Goal: Task Accomplishment & Management: Manage account settings

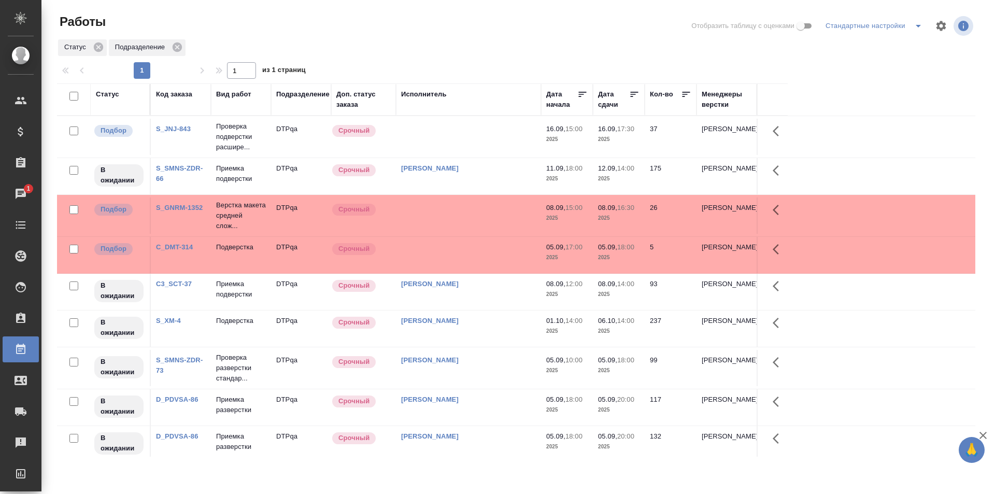
click at [639, 59] on div at bounding box center [520, 59] width 927 height 5
click at [453, 143] on td at bounding box center [468, 137] width 145 height 36
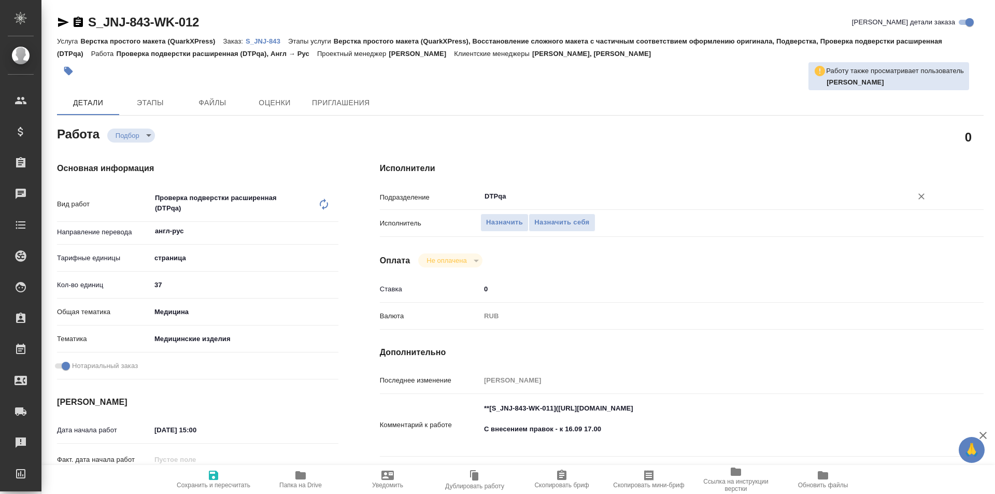
type textarea "x"
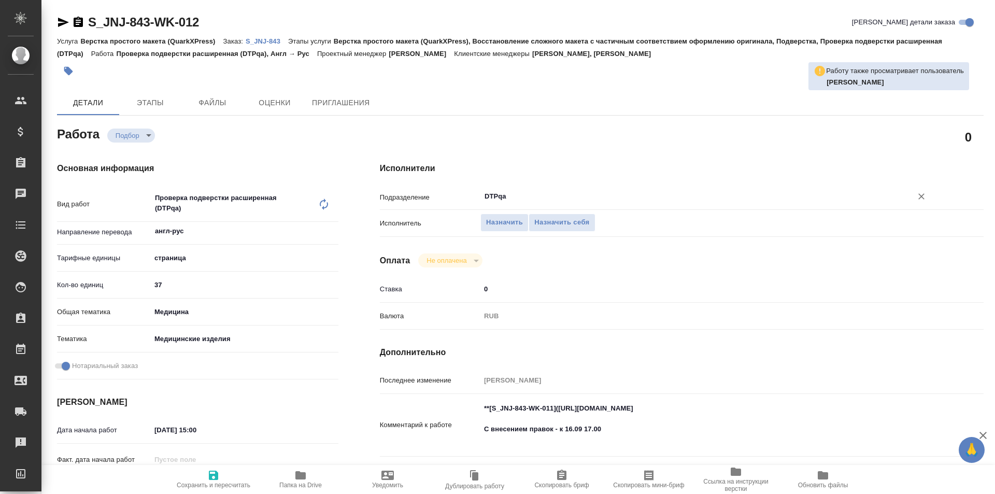
type textarea "x"
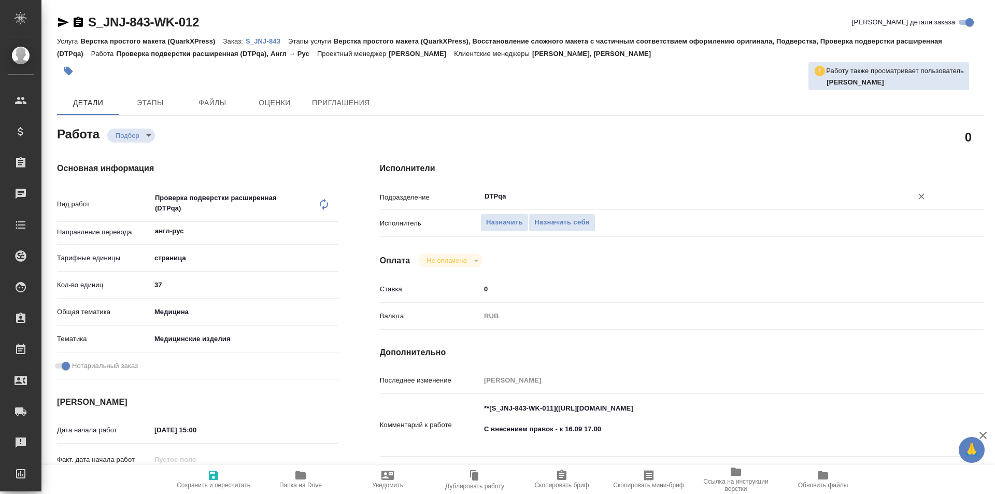
type textarea "x"
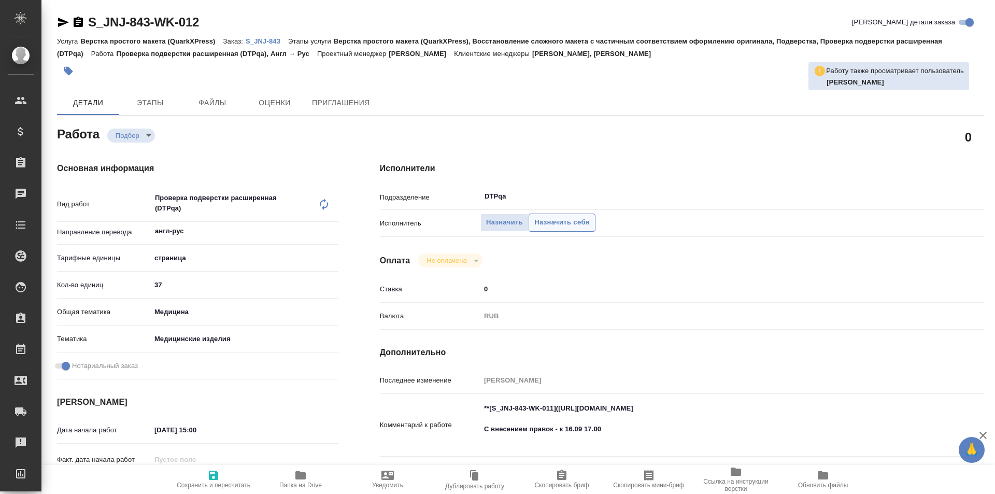
type textarea "x"
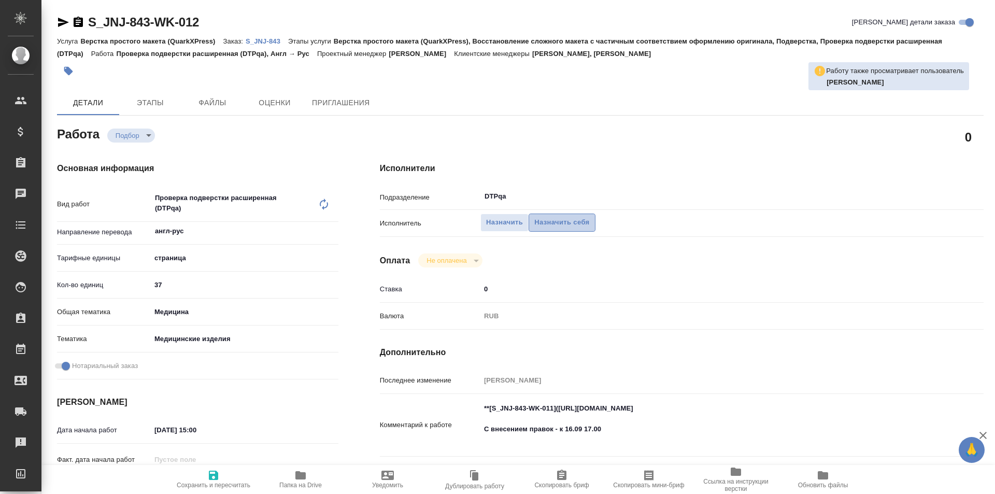
click at [570, 223] on span "Назначить себя" at bounding box center [562, 223] width 55 height 12
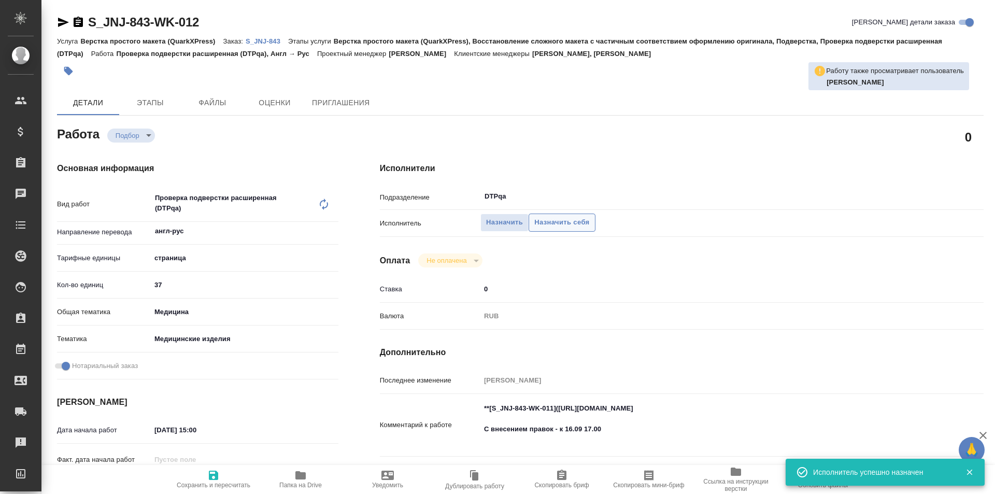
type textarea "x"
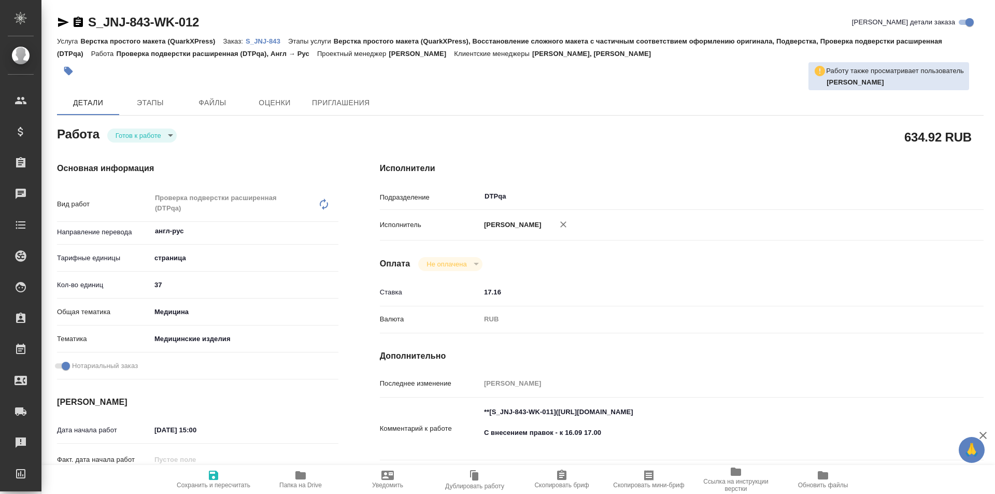
type textarea "x"
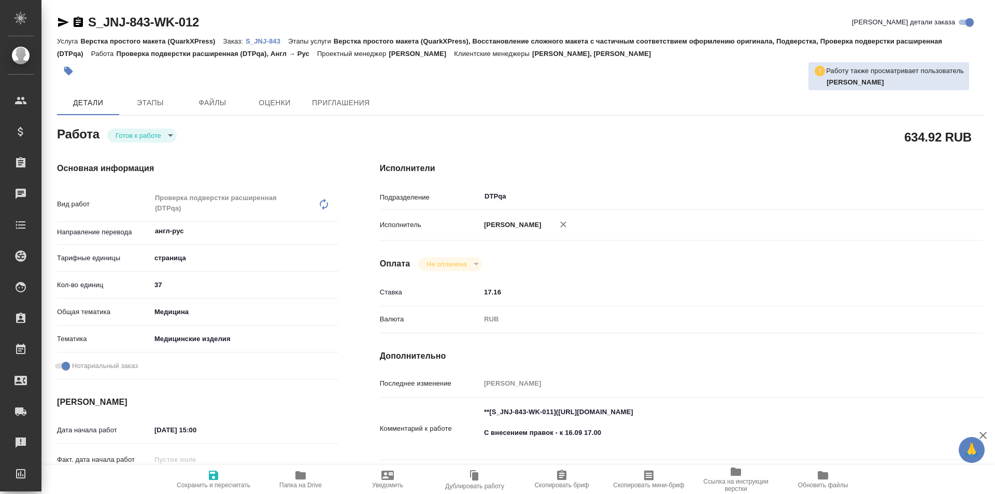
type textarea "x"
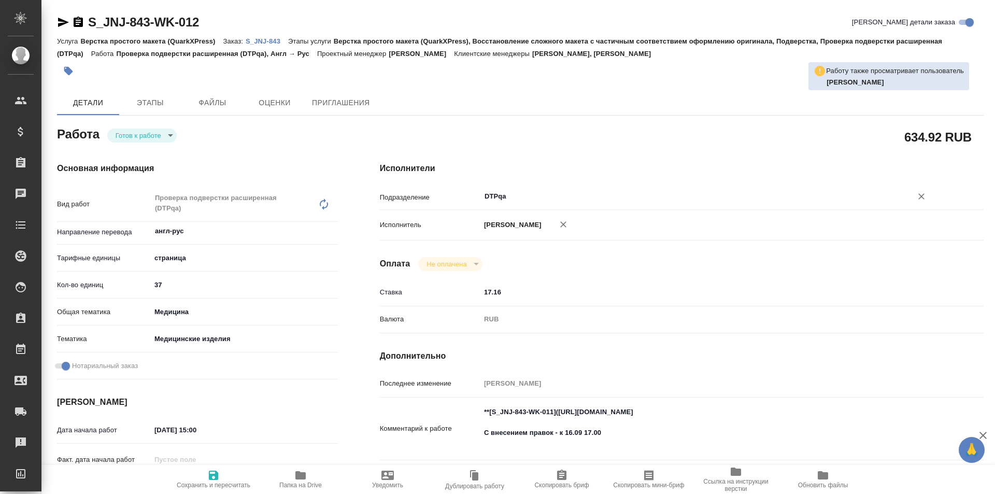
type textarea "x"
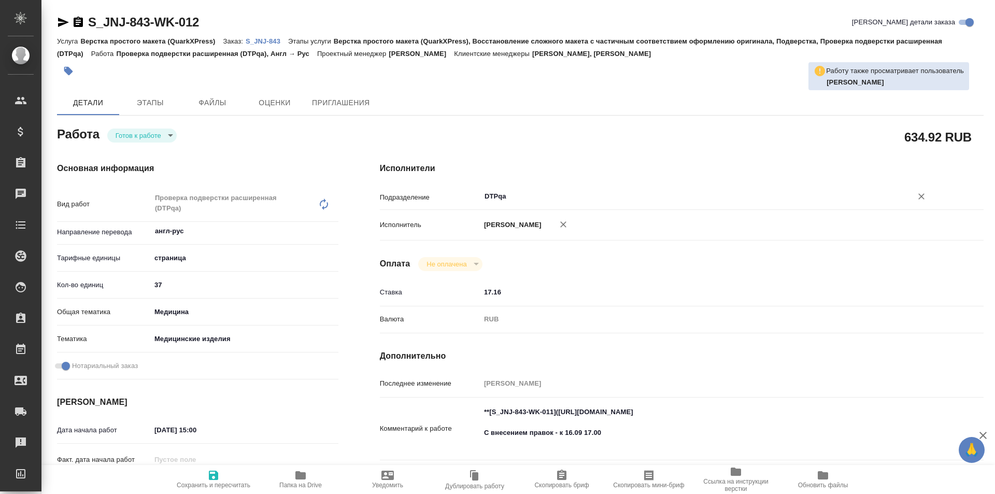
type textarea "x"
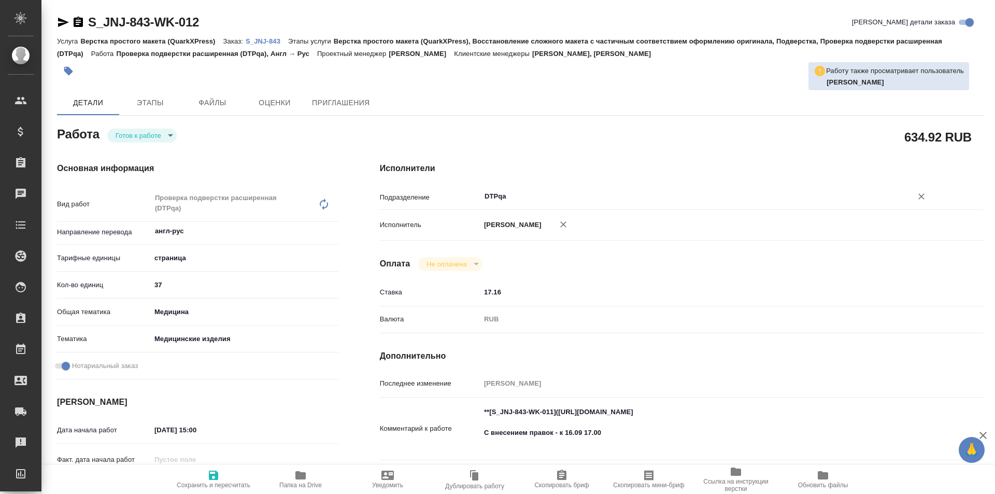
type textarea "x"
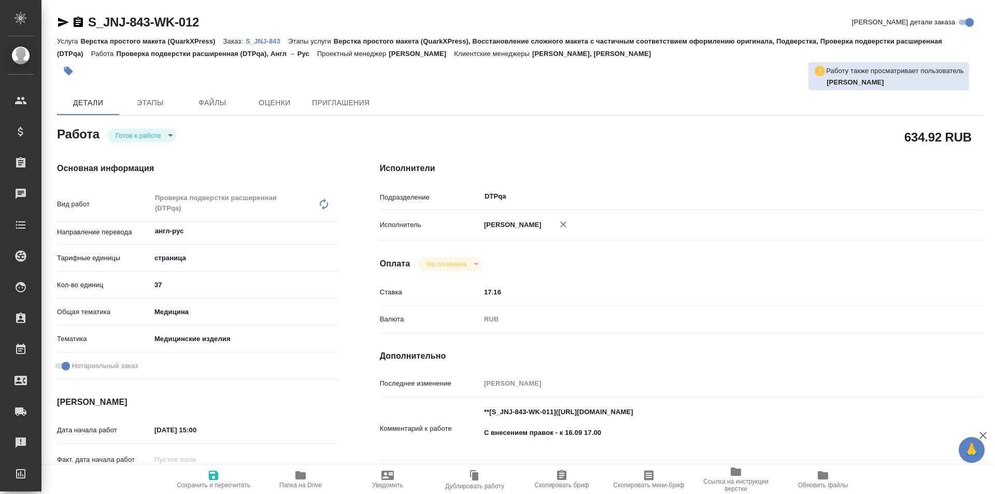
type textarea "x"
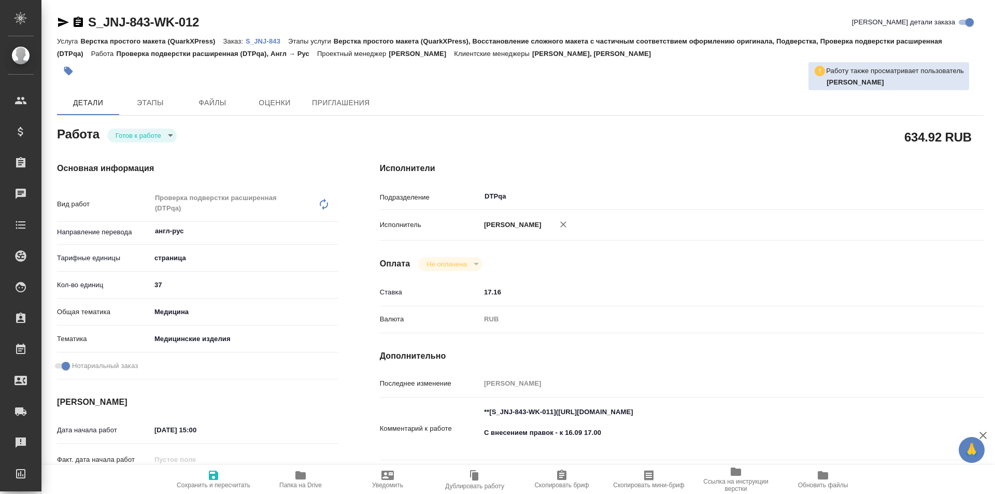
type textarea "x"
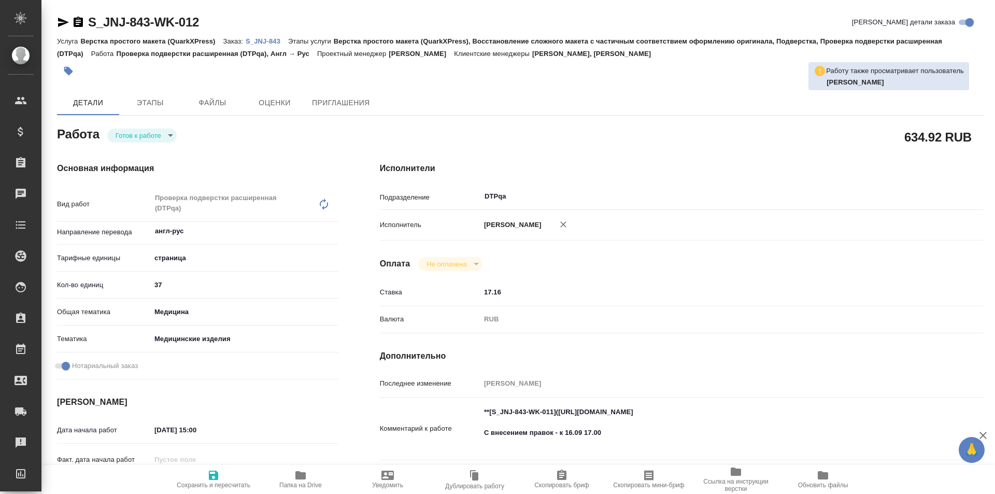
scroll to position [104, 0]
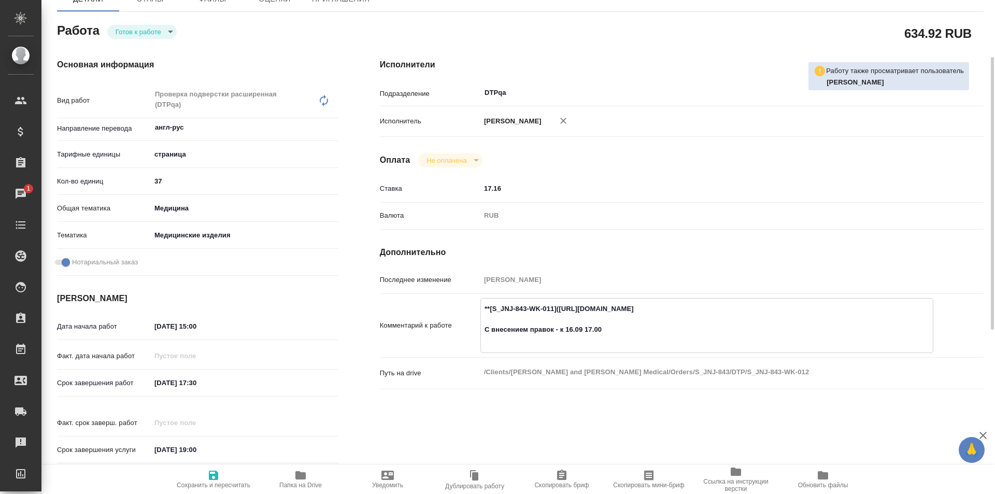
drag, startPoint x: 750, startPoint y: 308, endPoint x: 559, endPoint y: 310, distance: 190.3
click at [559, 310] on textarea "**[S_JNJ-843-WK-011](https://tera.awatera.com/Work/68b9928e296fe19407f0dc56/)**…" at bounding box center [707, 324] width 452 height 49
type textarea "x"
click at [162, 32] on body "🙏 .cls-1 fill:#fff; AWATERA Ismagilova Diana Клиенты Спецификации Заказы 1 Чаты…" at bounding box center [497, 247] width 995 height 494
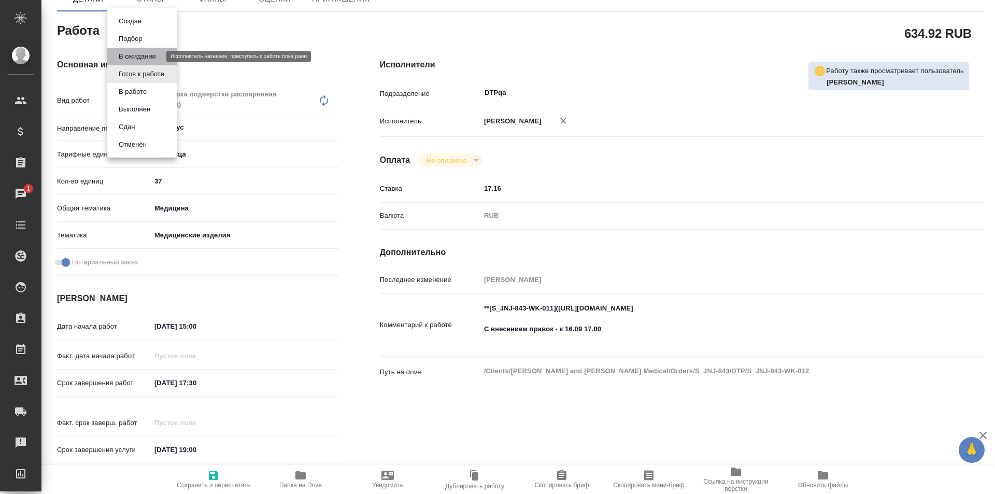
click at [139, 57] on button "В ожидании" at bounding box center [138, 56] width 44 height 11
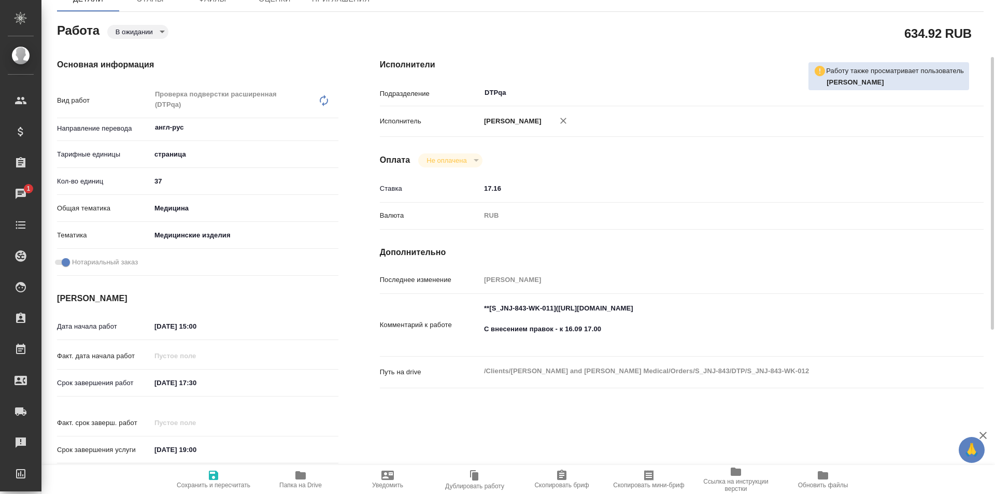
type textarea "x"
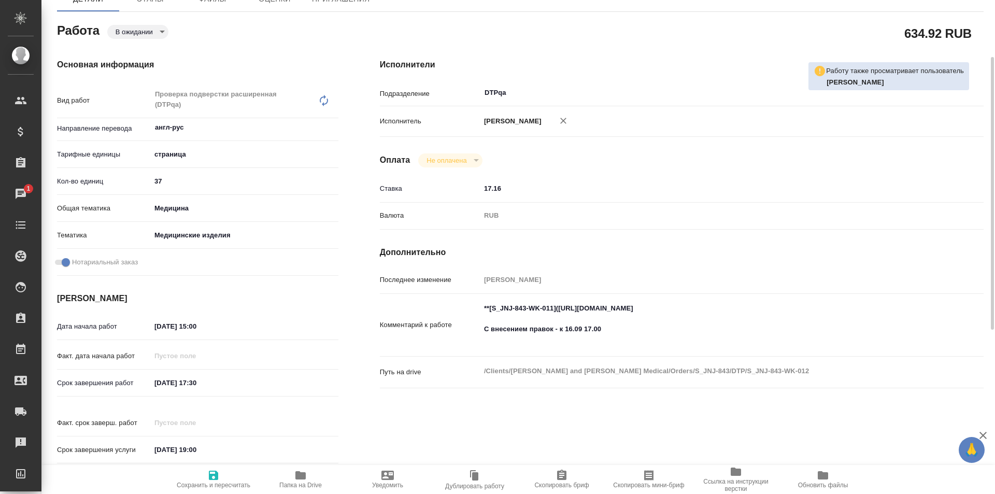
type textarea "x"
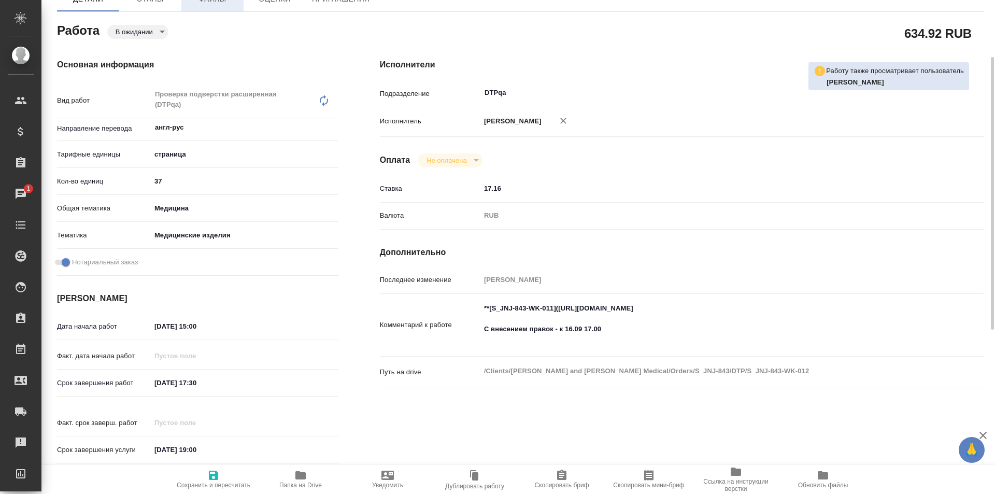
type textarea "x"
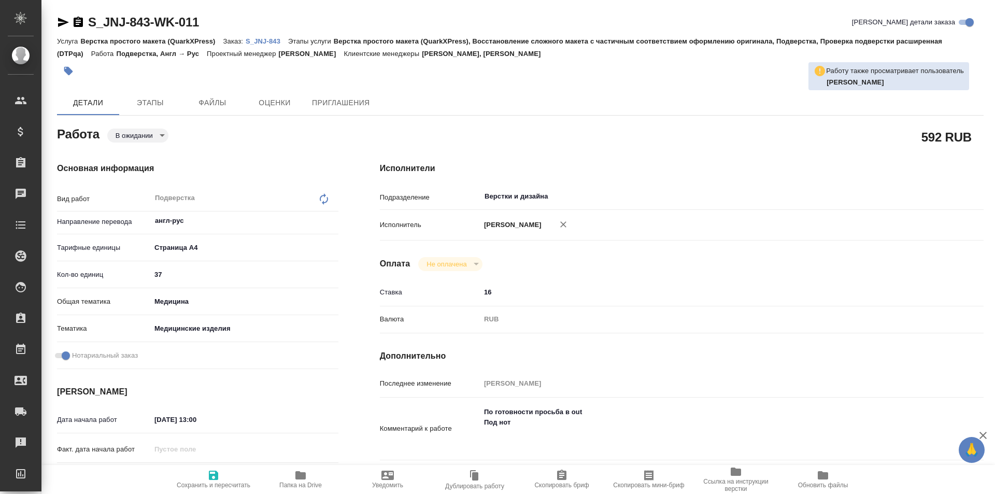
type textarea "x"
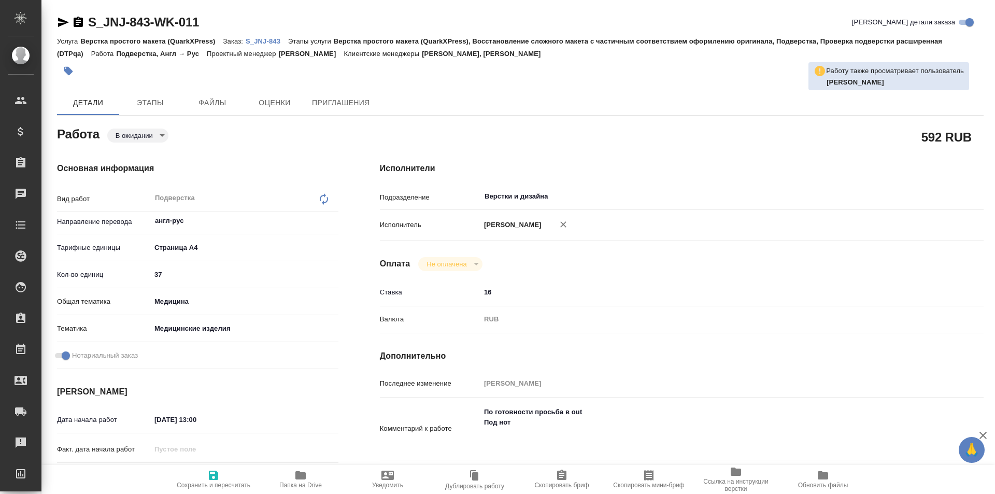
type textarea "x"
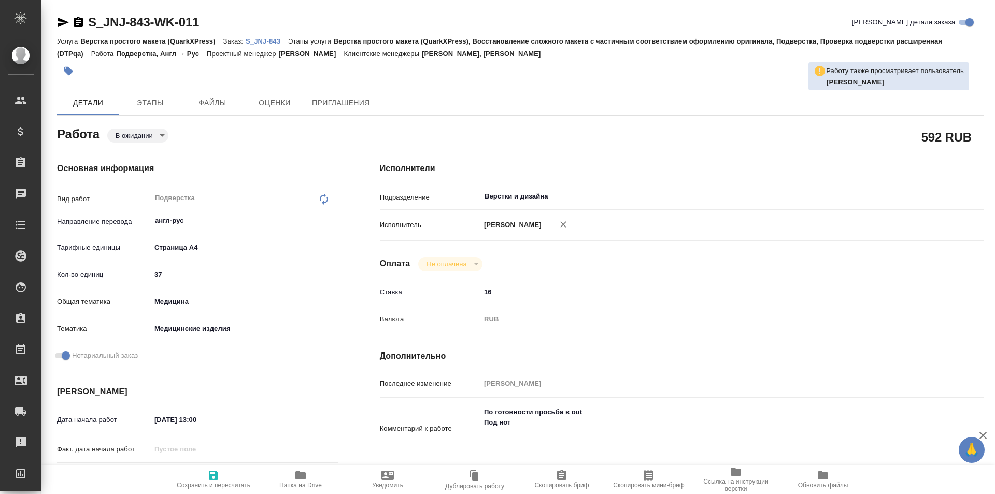
type textarea "x"
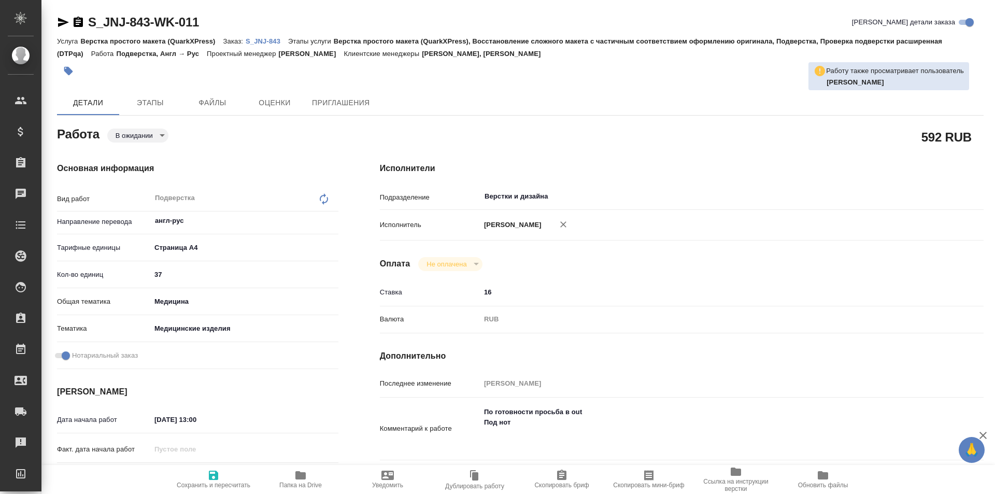
type textarea "x"
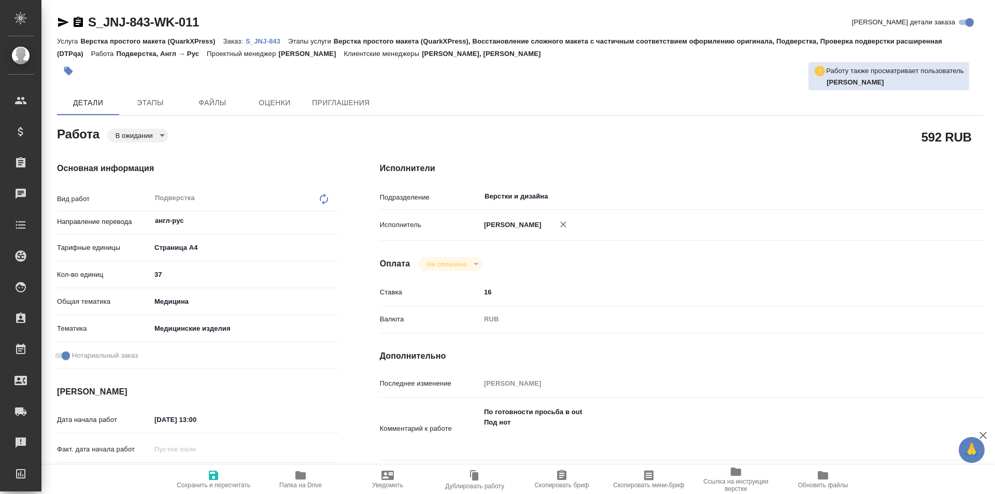
type textarea "x"
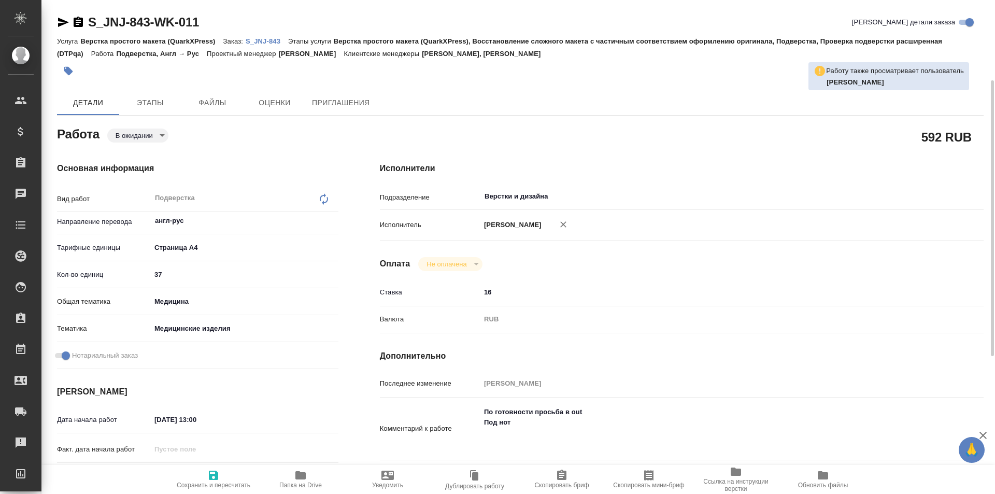
scroll to position [104, 0]
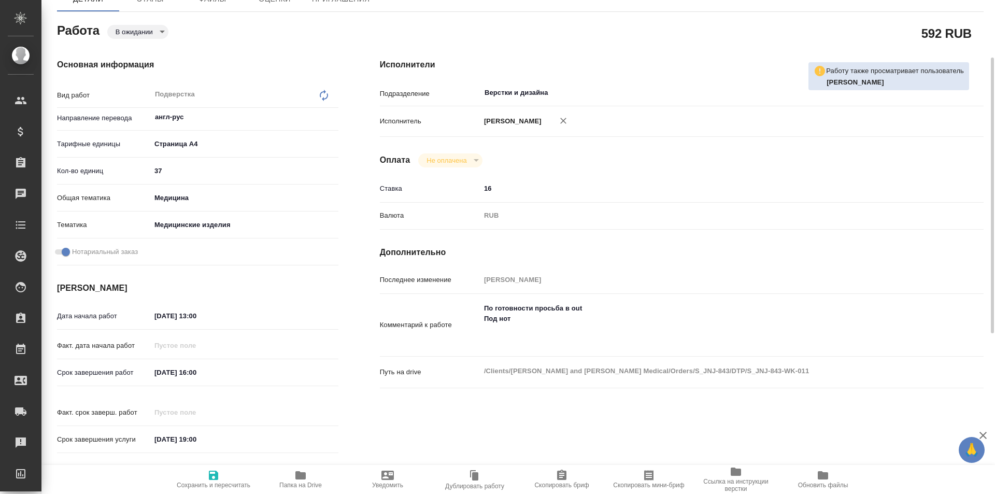
type textarea "x"
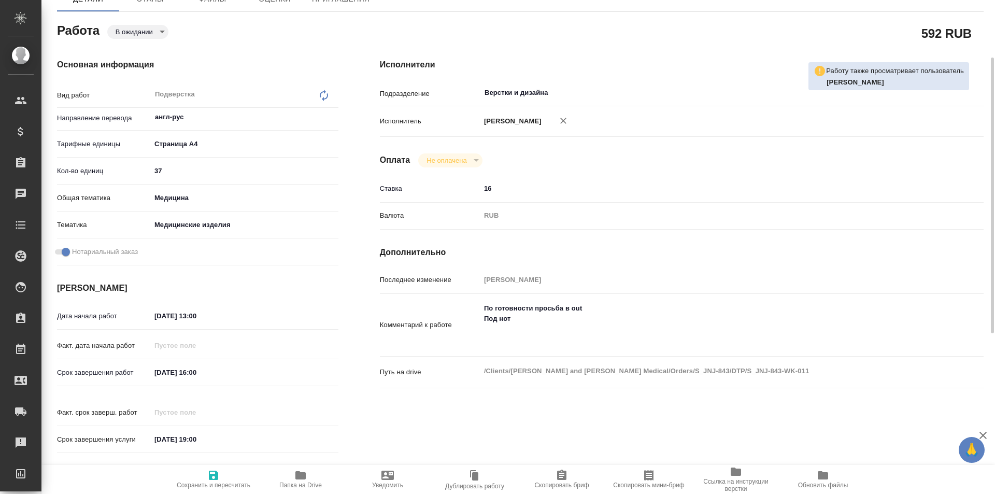
click at [304, 479] on icon "button" at bounding box center [301, 475] width 10 height 8
type textarea "x"
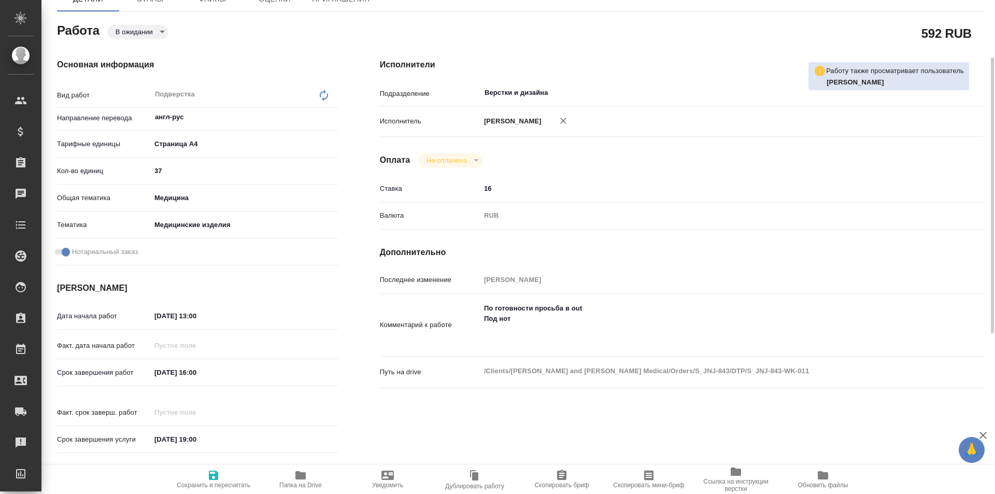
type textarea "x"
